Goal: Information Seeking & Learning: Understand process/instructions

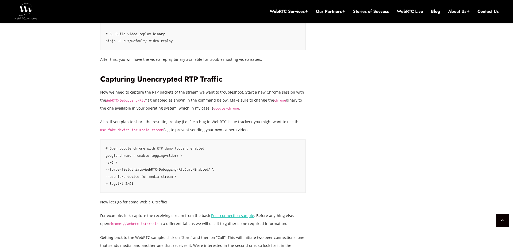
scroll to position [969, 0]
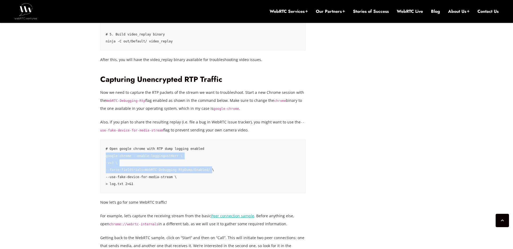
drag, startPoint x: 212, startPoint y: 171, endPoint x: 103, endPoint y: 159, distance: 109.9
click at [103, 159] on pre "# Open google chrome with RTP dump logging enabled google-chrome --enable-loggi…" at bounding box center [203, 166] width 206 height 53
copy code "google-chrome --enable-logging=stderr \ -v=3 \ --force-fieldtrials=WebRTC-Debug…"
click at [147, 166] on pre "# Open google chrome with RTP dump logging enabled google-chrome --enable-loggi…" at bounding box center [203, 166] width 206 height 53
drag, startPoint x: 132, startPoint y: 156, endPoint x: 178, endPoint y: 154, distance: 46.0
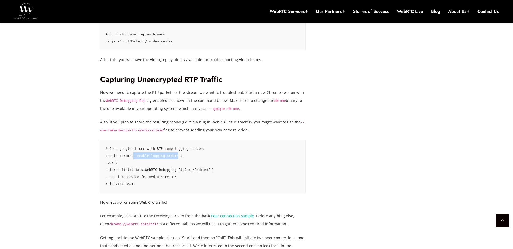
click at [178, 154] on code "# Open google chrome with RTP dump logging enabled google-chrome --enable-loggi…" at bounding box center [160, 166] width 108 height 39
drag, startPoint x: 106, startPoint y: 170, endPoint x: 210, endPoint y: 170, distance: 104.2
click at [210, 170] on code "# Open google chrome with RTP dump logging enabled google-chrome --enable-loggi…" at bounding box center [160, 166] width 108 height 39
copy code "--force-fieldtrials=WebRTC-Debugging-RtpDump/Enabled/"
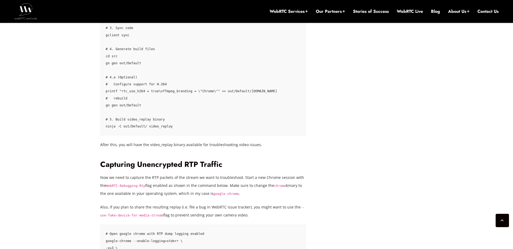
scroll to position [994, 0]
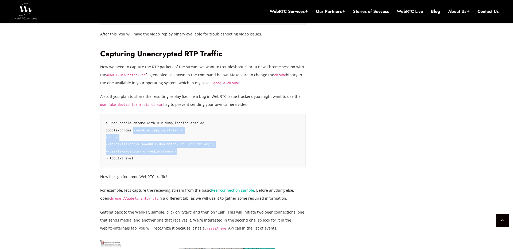
drag, startPoint x: 183, startPoint y: 151, endPoint x: 133, endPoint y: 131, distance: 53.4
click at [133, 131] on pre "# Open google chrome with RTP dump logging enabled google-chrome --enable-loggi…" at bounding box center [203, 140] width 206 height 53
copy code "--enable-logging=stderr \ -v=3 \ --force-fieldtrials=WebRTC-Debugging-RtpDump/E…"
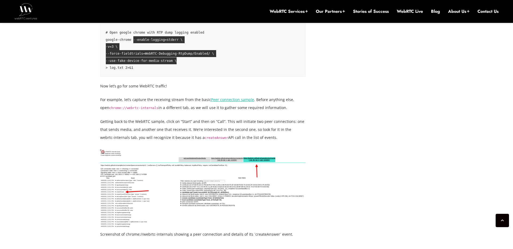
scroll to position [1020, 0]
